Goal: Use online tool/utility: Utilize a website feature to perform a specific function

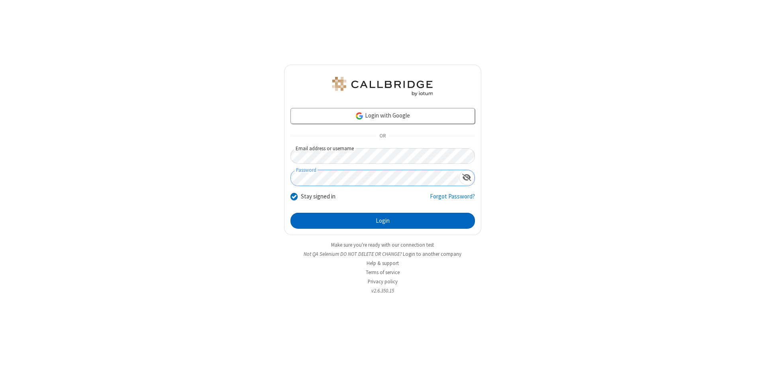
click at [383, 221] on button "Login" at bounding box center [383, 221] width 185 height 16
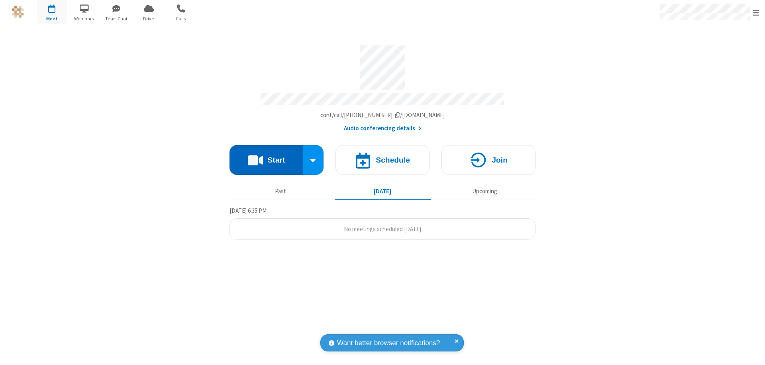
click at [266, 156] on button "Start" at bounding box center [267, 160] width 74 height 30
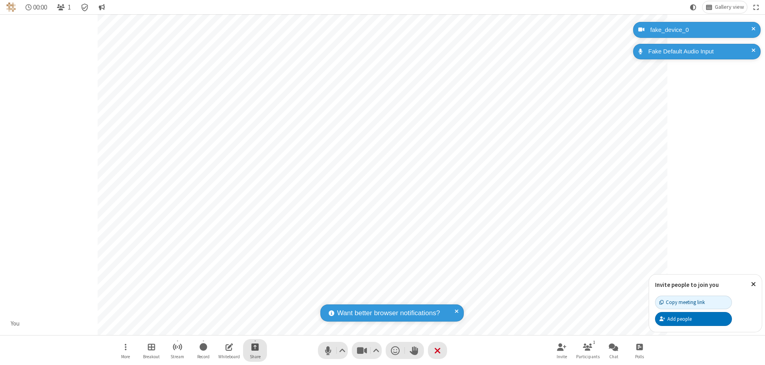
click at [255, 347] on span "Start sharing" at bounding box center [256, 347] width 8 height 10
click at [223, 328] on span "Share my screen" at bounding box center [222, 328] width 9 height 7
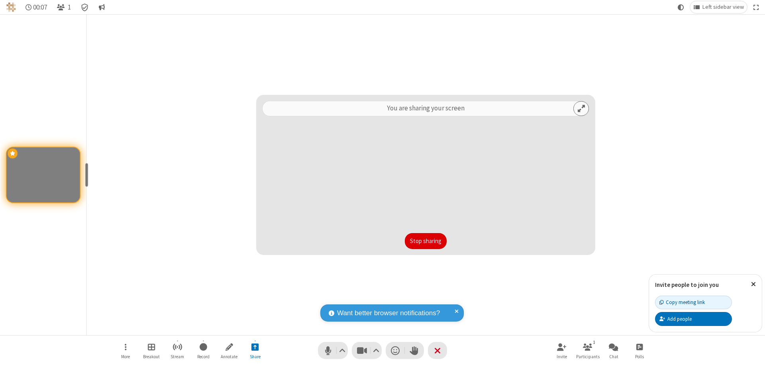
click at [426, 241] on button "Stop sharing" at bounding box center [426, 241] width 42 height 16
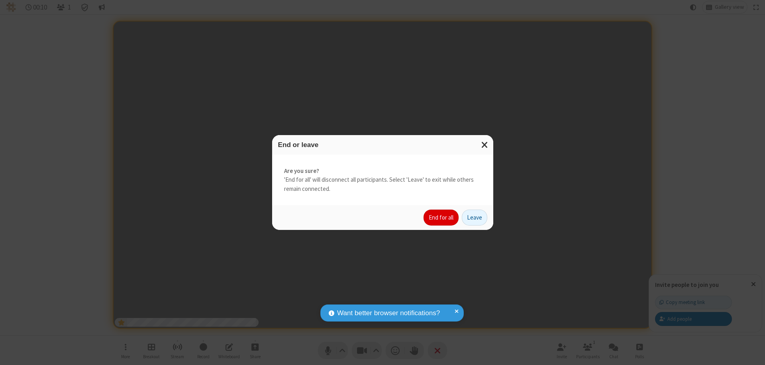
click at [442, 218] on button "End for all" at bounding box center [441, 218] width 35 height 16
